Goal: Task Accomplishment & Management: Manage account settings

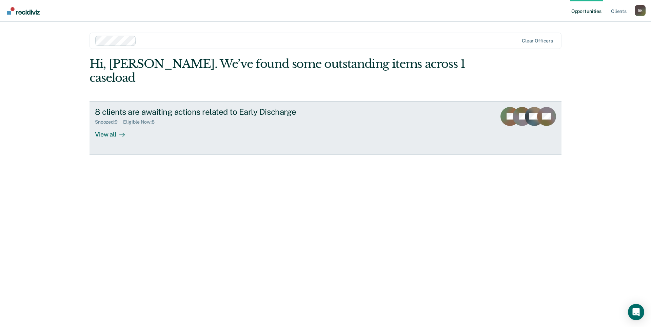
click at [115, 125] on div "View all" at bounding box center [114, 131] width 38 height 13
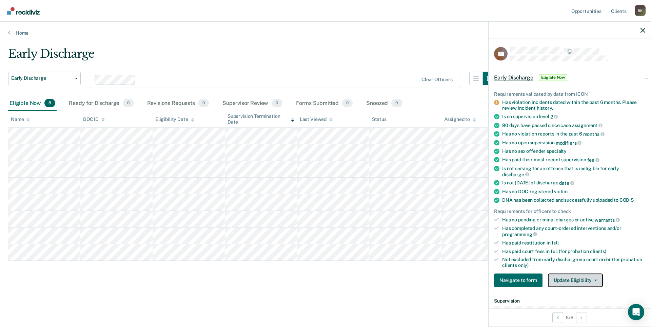
click at [566, 284] on button "Update Eligibility" at bounding box center [575, 280] width 55 height 14
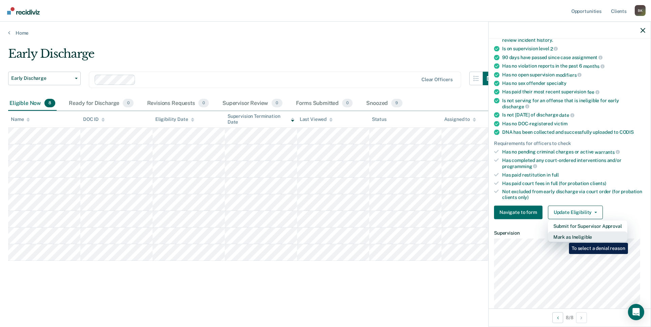
click at [564, 237] on button "Mark as Ineligible" at bounding box center [587, 236] width 79 height 11
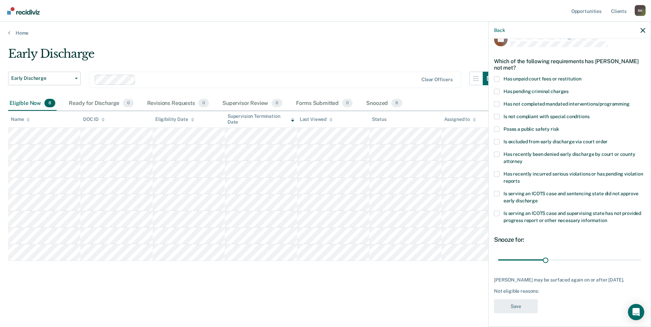
scroll to position [0, 0]
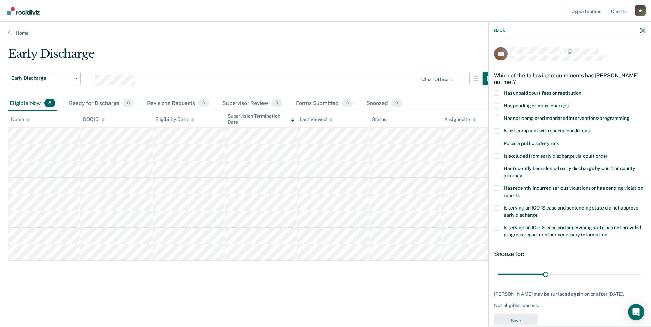
click at [500, 94] on label "Has unpaid court fees or restitution" at bounding box center [569, 93] width 151 height 7
click at [582, 90] on input "Has unpaid court fees or restitution" at bounding box center [582, 90] width 0 height 0
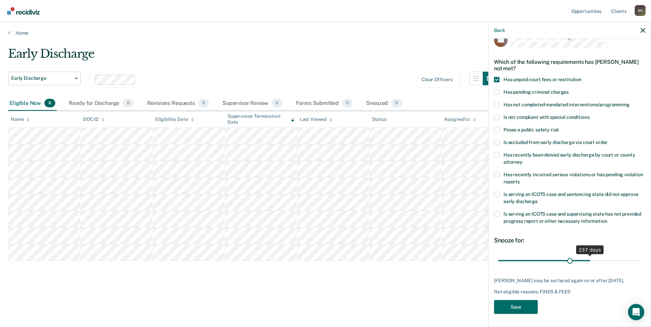
scroll to position [19, 0]
drag, startPoint x: 511, startPoint y: 255, endPoint x: 567, endPoint y: 255, distance: 55.6
type input "183"
click at [567, 255] on input "range" at bounding box center [569, 260] width 143 height 12
click at [524, 305] on button "Save" at bounding box center [516, 306] width 44 height 14
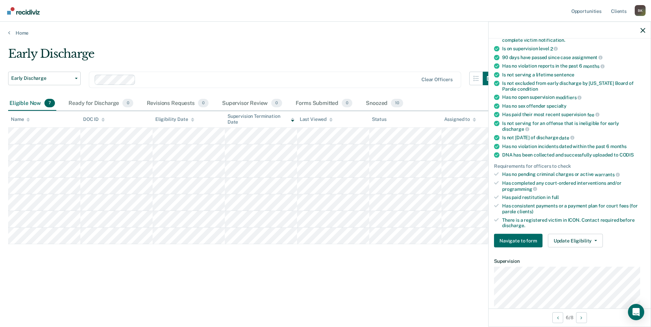
scroll to position [34, 0]
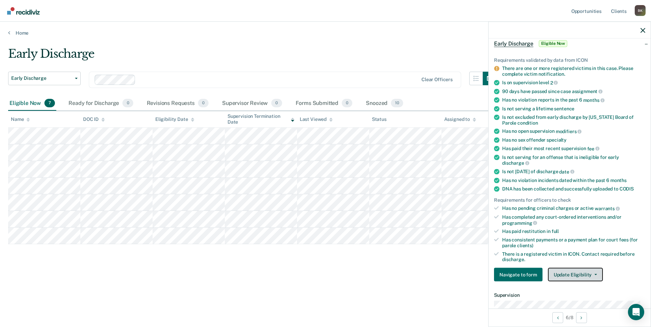
click at [581, 276] on button "Update Eligibility" at bounding box center [575, 275] width 55 height 14
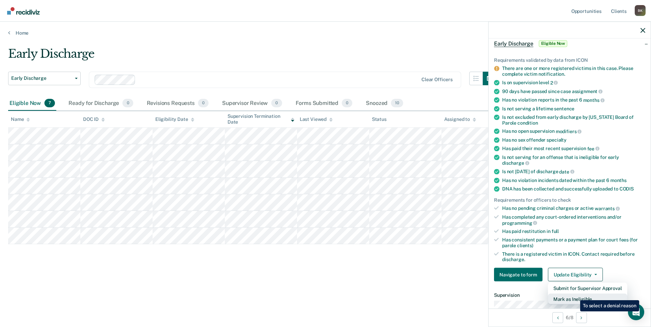
click at [575, 295] on button "Mark as Ineligible" at bounding box center [587, 298] width 79 height 11
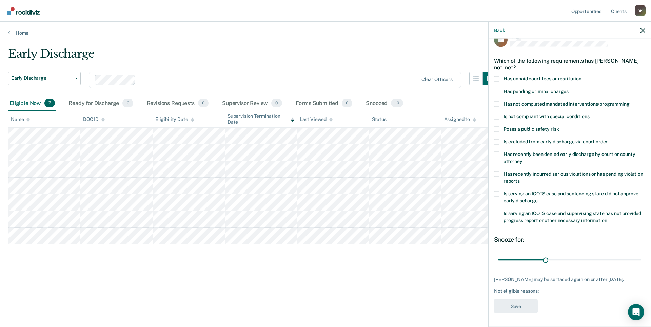
scroll to position [14, 0]
